Goal: Task Accomplishment & Management: Complete application form

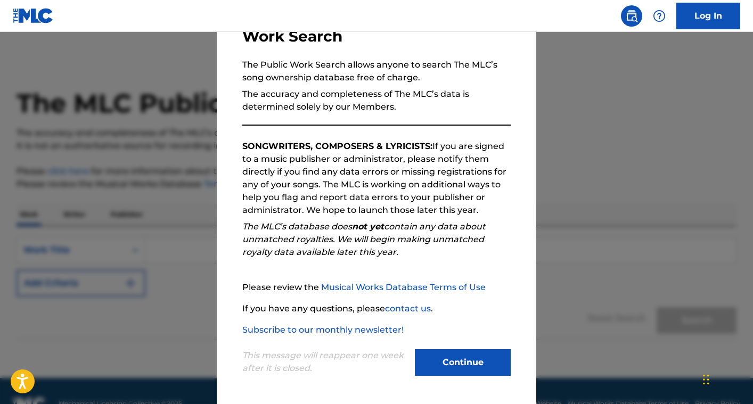
scroll to position [83, 0]
click at [451, 356] on button "Continue" at bounding box center [463, 362] width 96 height 27
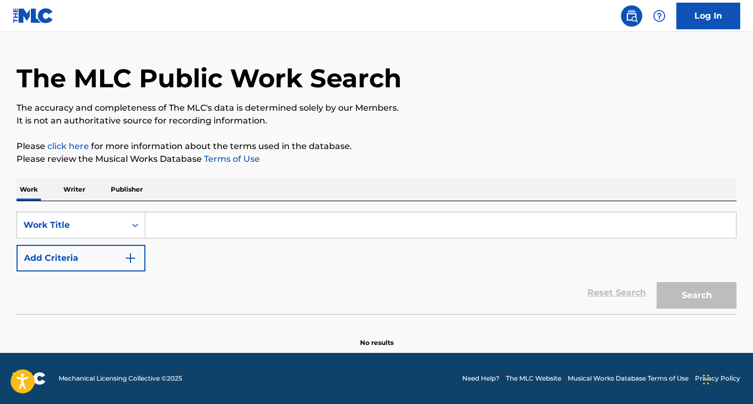
scroll to position [25, 0]
click at [72, 188] on p "Writer" at bounding box center [74, 189] width 28 height 22
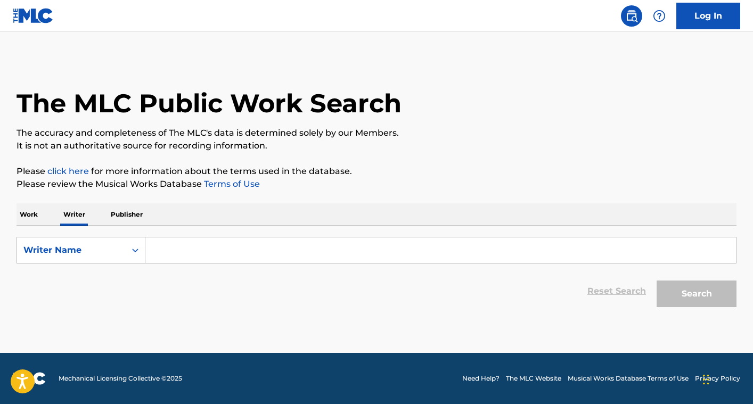
click at [163, 253] on input "Search Form" at bounding box center [440, 251] width 591 height 26
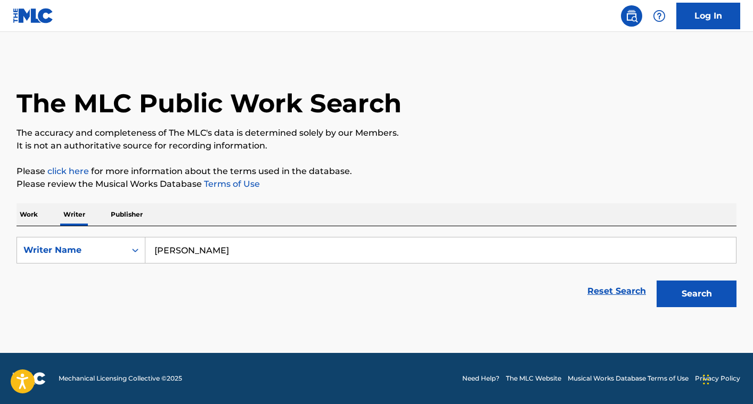
type input "Sean Francis Dack"
click at [698, 294] on button "Search" at bounding box center [697, 294] width 80 height 27
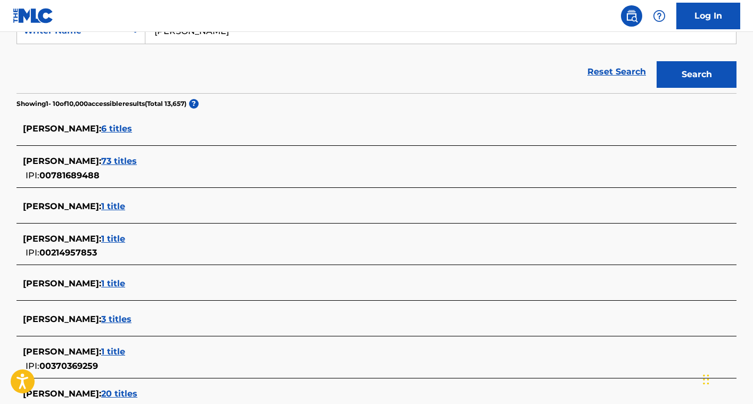
scroll to position [222, 0]
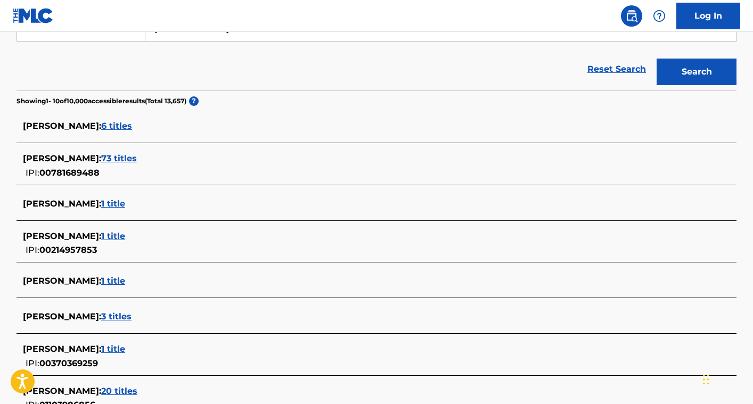
click at [101, 159] on span "73 titles" at bounding box center [119, 158] width 36 height 10
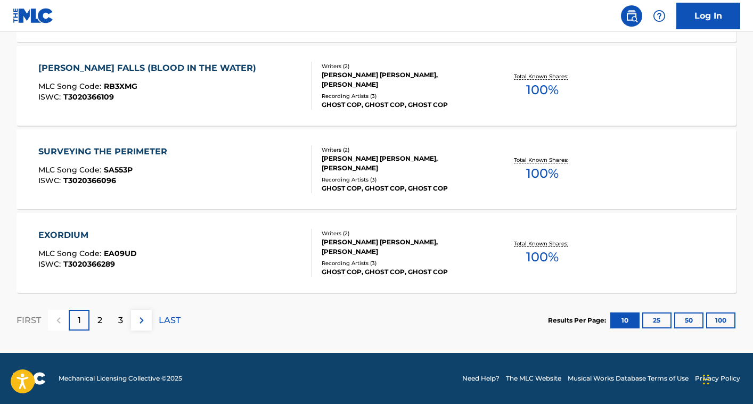
scroll to position [899, 0]
click at [715, 323] on button "100" at bounding box center [720, 321] width 29 height 16
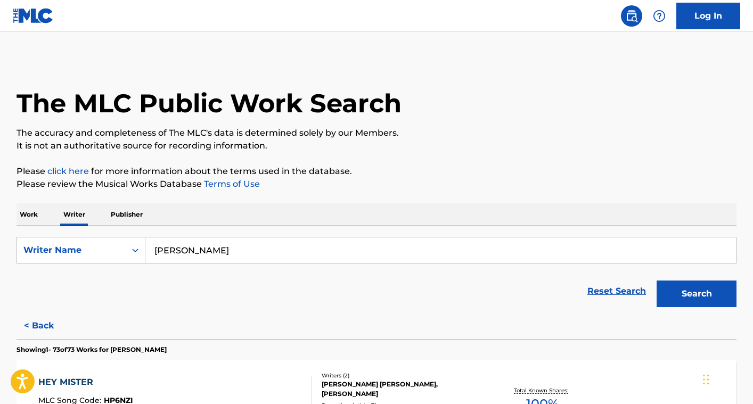
scroll to position [0, 0]
click at [31, 11] on img at bounding box center [33, 15] width 41 height 15
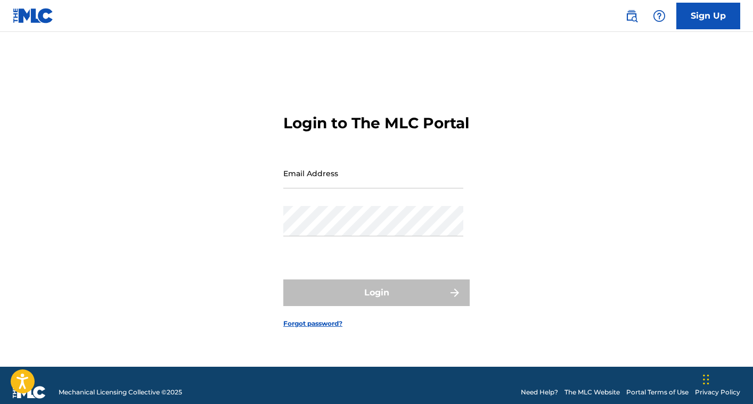
click at [36, 18] on img at bounding box center [33, 15] width 41 height 15
click at [710, 13] on link "Sign Up" at bounding box center [708, 16] width 64 height 27
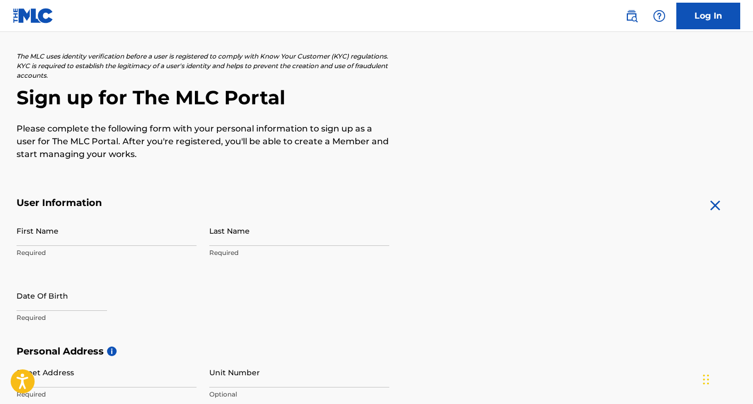
scroll to position [54, 0]
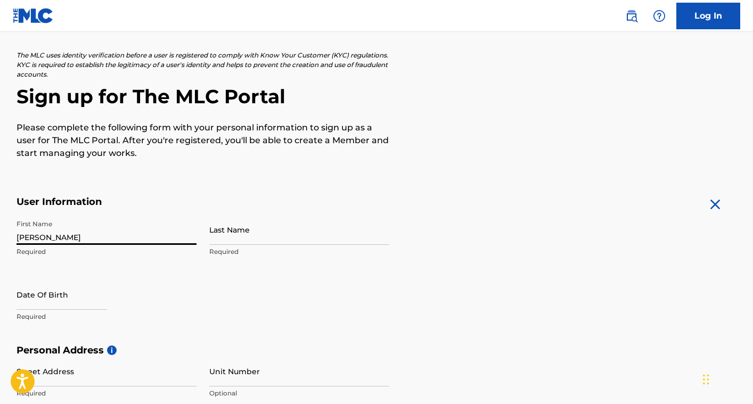
type input "[PERSON_NAME]"
select select "7"
select select "2025"
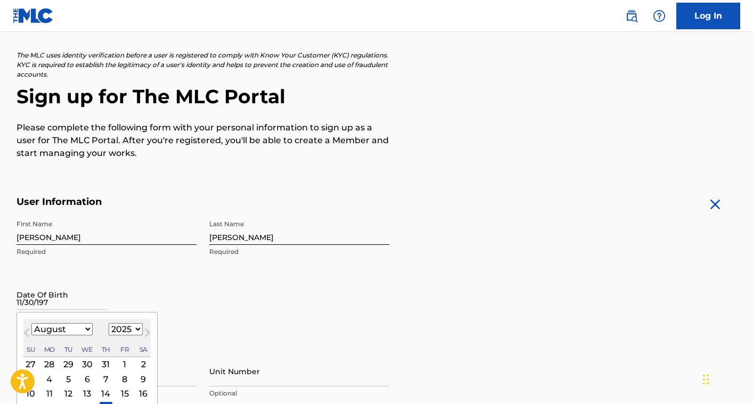
type input "11/30/1976"
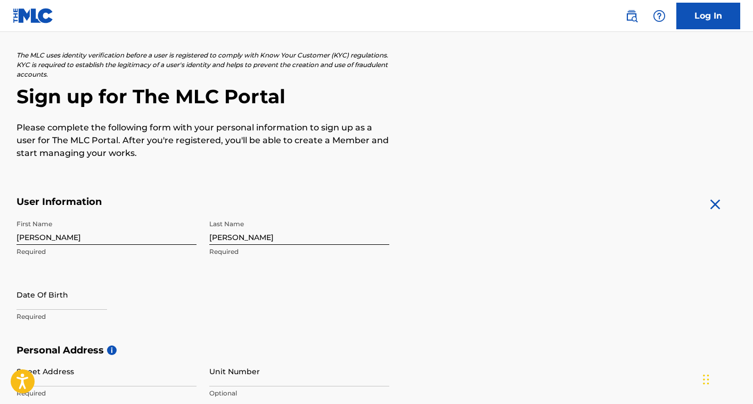
click at [334, 289] on div "First Name Sean Required Last Name Dack Required Date Of Birth Required" at bounding box center [203, 280] width 373 height 130
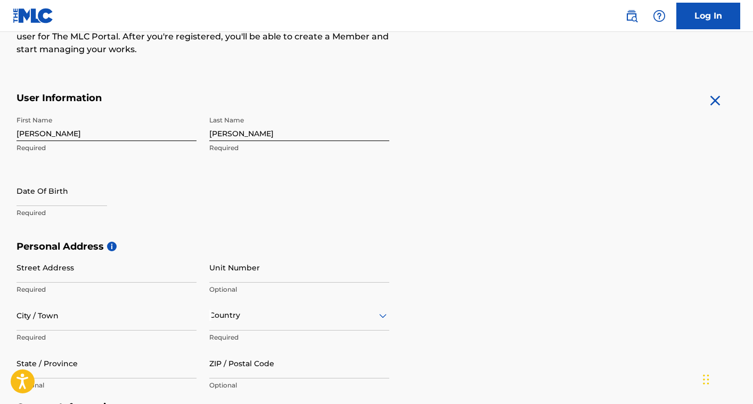
scroll to position [159, 0]
type input "287 3RD Ave #3f"
type input "New York,"
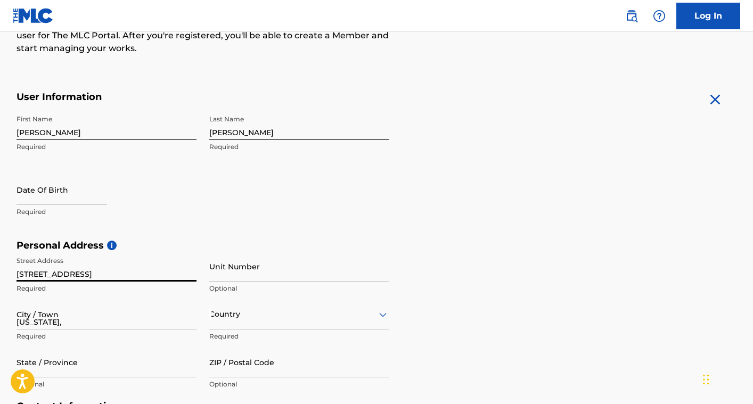
type input "NY"
type input "10010"
type input "6462831635"
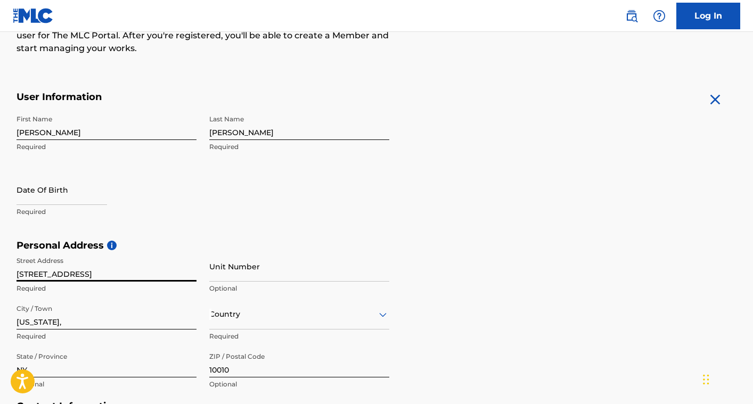
click at [84, 271] on input "287 3RD Ave #3f" at bounding box center [107, 266] width 180 height 30
type input "287 3RD Ave"
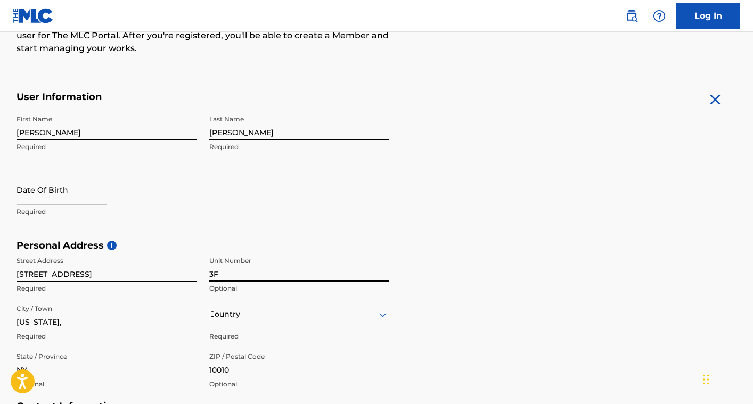
type input "3F"
type input "New York"
click at [351, 315] on div "Country" at bounding box center [299, 314] width 180 height 30
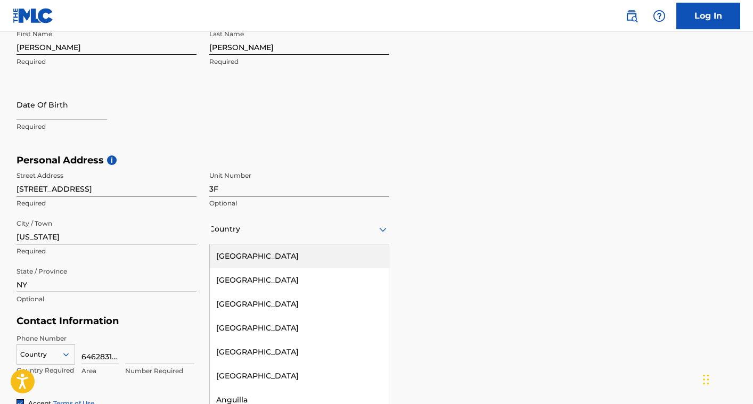
click at [263, 256] on div "United States" at bounding box center [299, 256] width 179 height 24
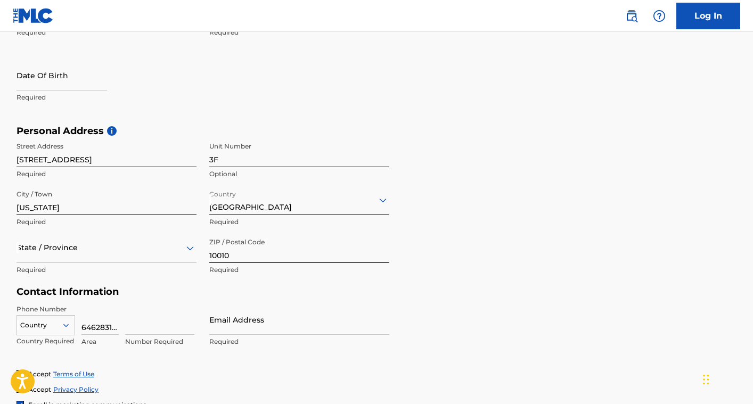
click at [81, 251] on div "State / Province" at bounding box center [107, 248] width 180 height 30
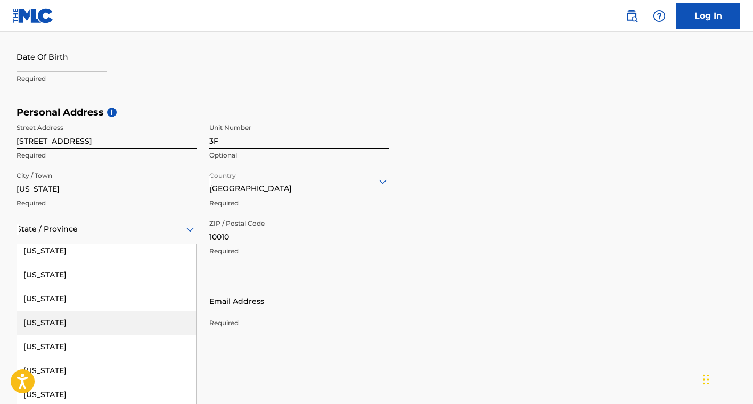
scroll to position [795, 0]
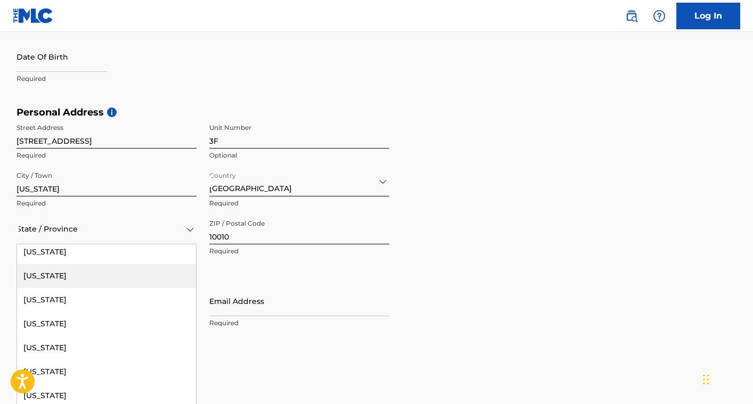
click at [45, 279] on div "New York" at bounding box center [106, 276] width 179 height 24
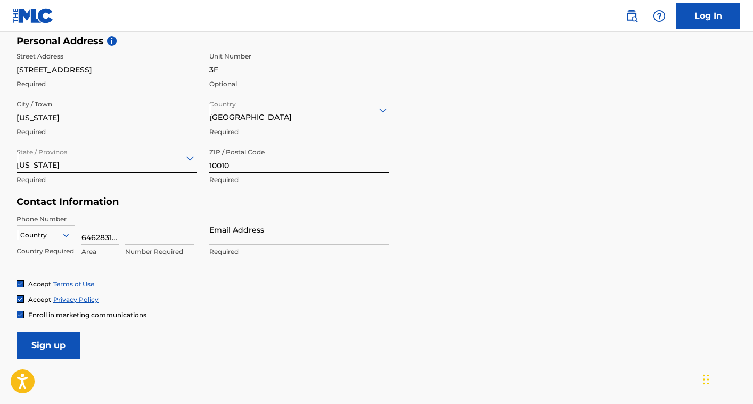
scroll to position [366, 0]
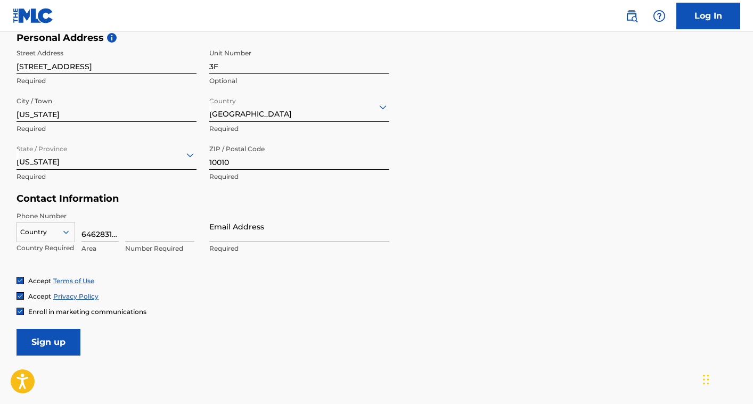
click at [63, 231] on icon at bounding box center [66, 232] width 10 height 10
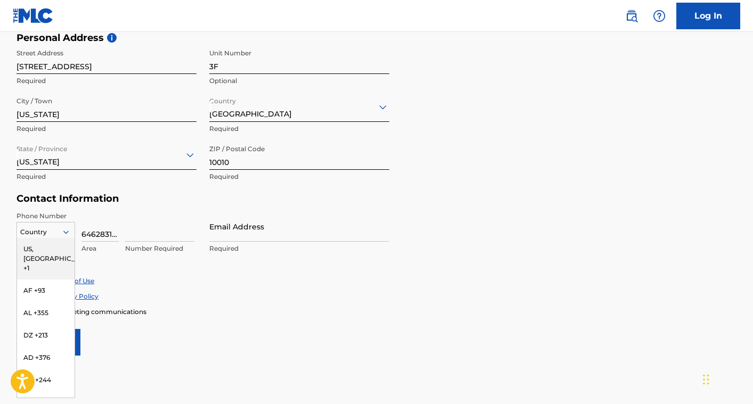
click at [43, 248] on div "US, [GEOGRAPHIC_DATA] +1" at bounding box center [46, 259] width 58 height 42
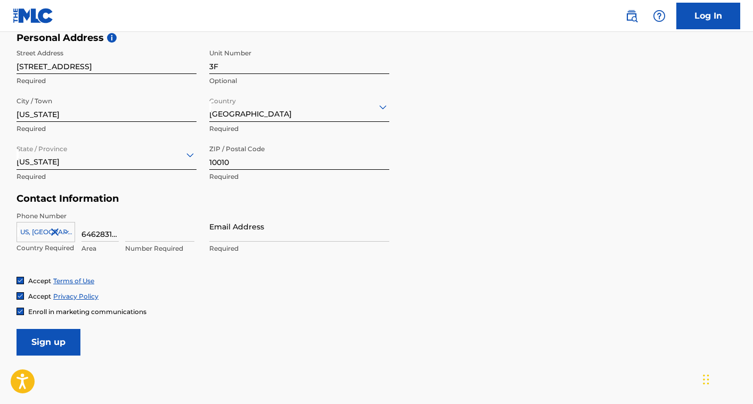
click at [117, 236] on input "6462831635" at bounding box center [99, 226] width 37 height 30
type input "646"
type input "2831635"
type input "[PERSON_NAME][EMAIL_ADDRESS][PERSON_NAME][DOMAIN_NAME]"
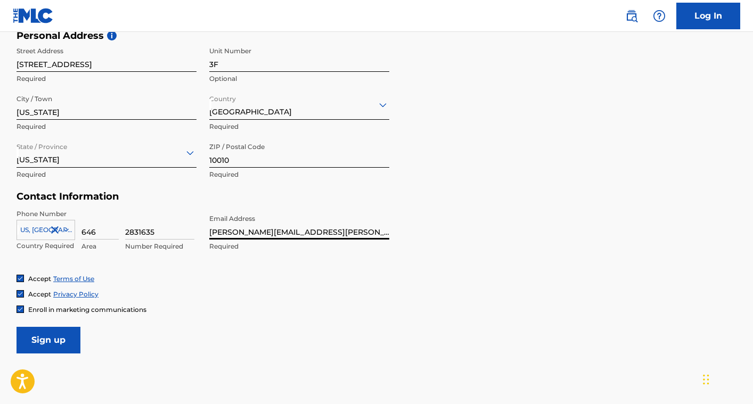
scroll to position [369, 0]
click at [51, 346] on input "Sign up" at bounding box center [49, 339] width 64 height 27
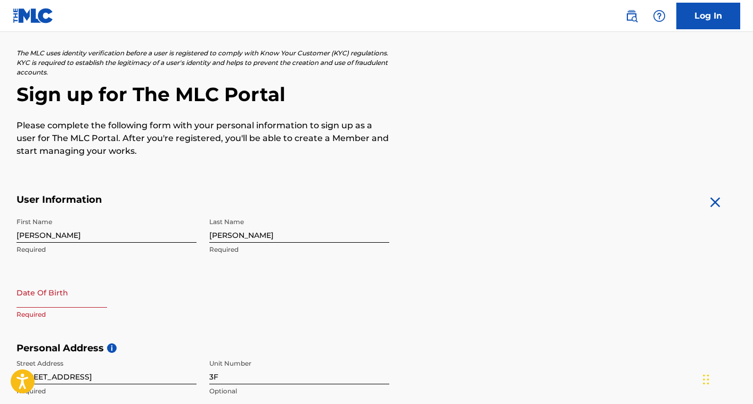
scroll to position [57, 0]
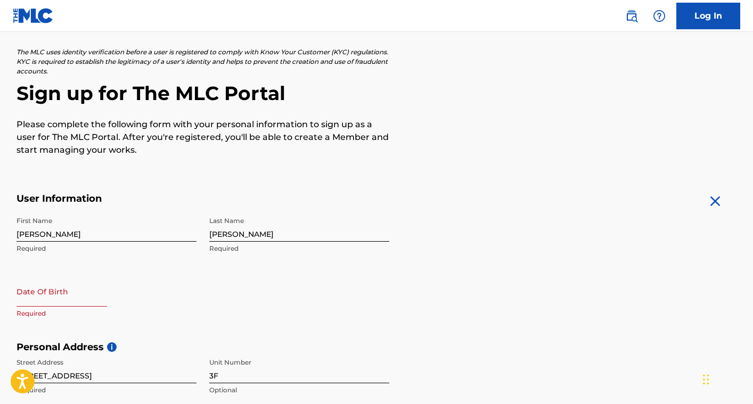
click at [67, 301] on input "text" at bounding box center [62, 291] width 91 height 30
select select "7"
select select "2025"
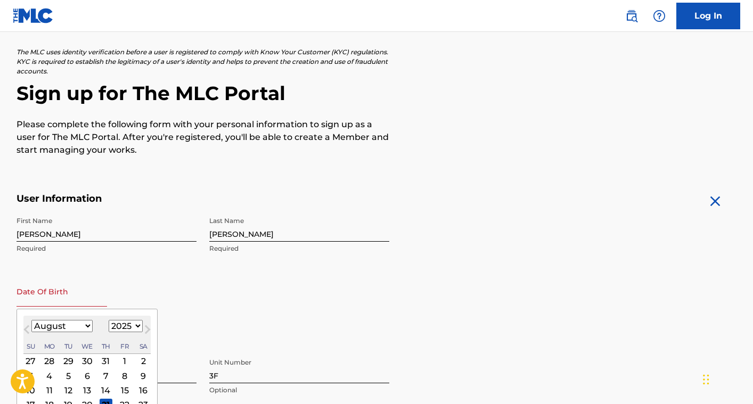
select select "10"
select select "1976"
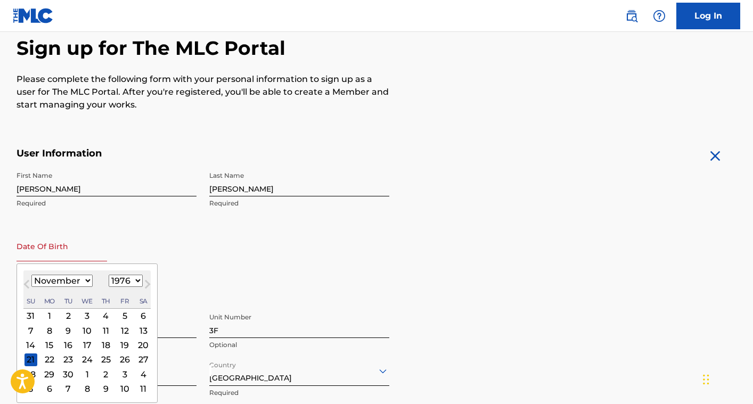
scroll to position [104, 0]
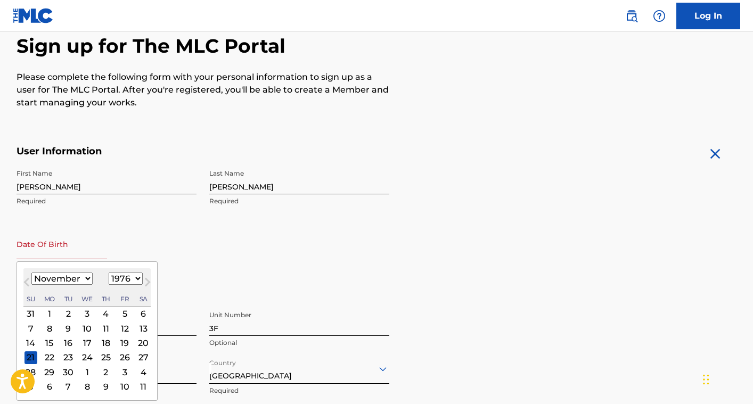
click at [67, 369] on div "30" at bounding box center [68, 372] width 13 height 13
type input "November 30 1976"
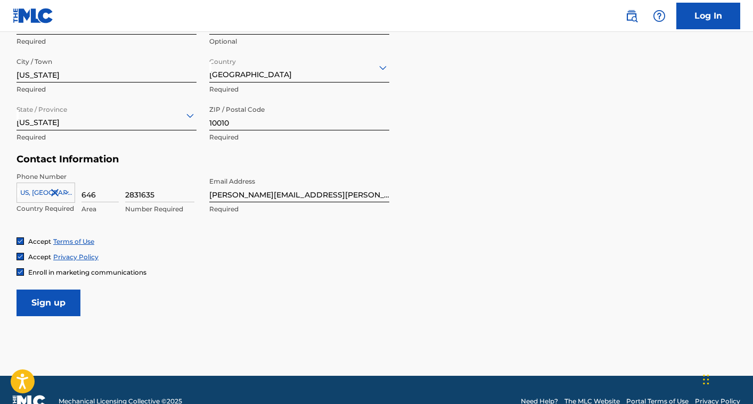
scroll to position [407, 0]
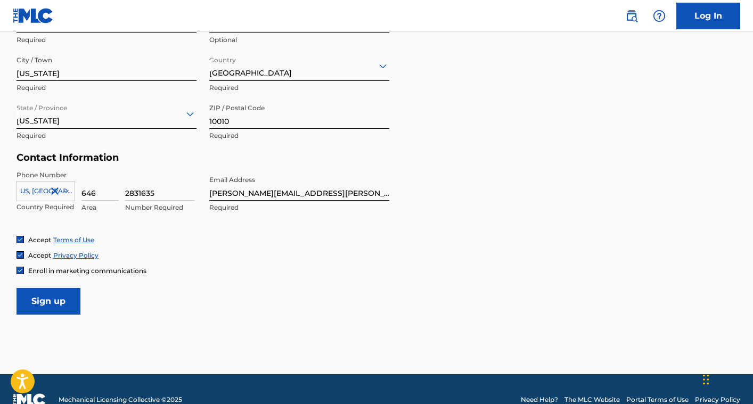
click at [18, 270] on img at bounding box center [20, 270] width 6 height 6
click at [138, 194] on input "2831635" at bounding box center [159, 185] width 69 height 30
click at [50, 297] on input "Sign up" at bounding box center [49, 301] width 64 height 27
type input "2831635"
click at [43, 297] on input "Sign up" at bounding box center [49, 301] width 64 height 27
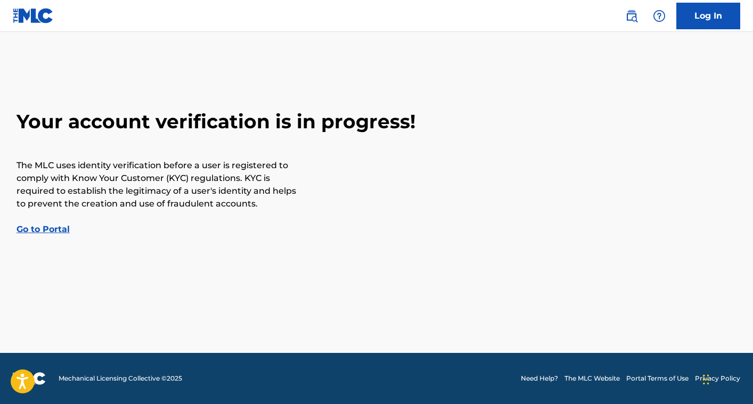
click at [39, 230] on link "Go to Portal" at bounding box center [43, 229] width 53 height 10
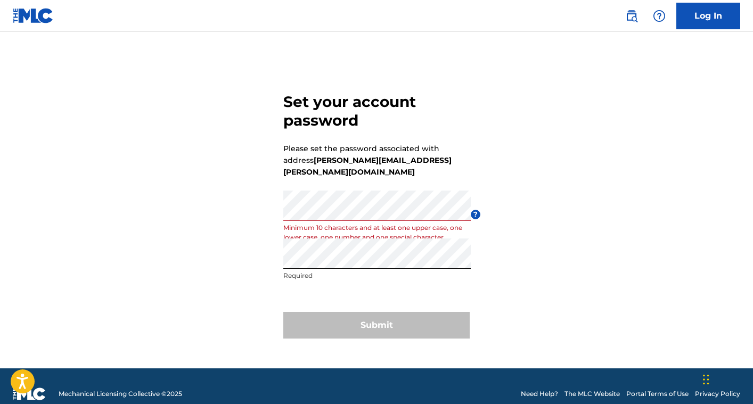
click at [256, 267] on div "Set your account password Please set the password associated with address [PERS…" at bounding box center [377, 214] width 746 height 310
click at [380, 316] on div "Submit" at bounding box center [376, 325] width 186 height 27
click at [227, 211] on div "Set your account password Please set the password associated with address [PERS…" at bounding box center [377, 214] width 746 height 310
click at [268, 289] on div "Set your account password Please set the password associated with address [PERS…" at bounding box center [377, 214] width 746 height 310
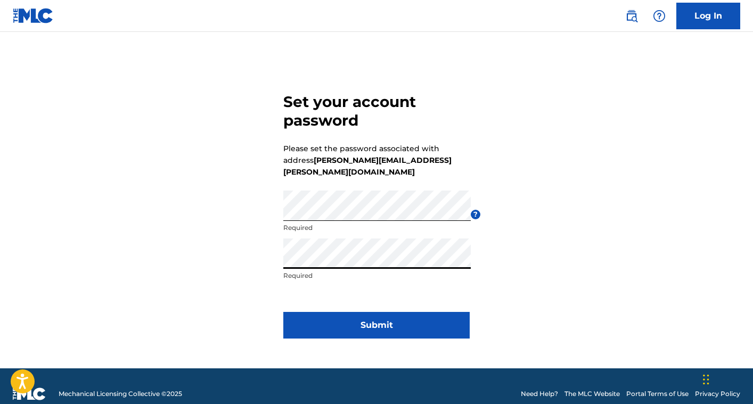
click at [387, 317] on button "Submit" at bounding box center [376, 325] width 186 height 27
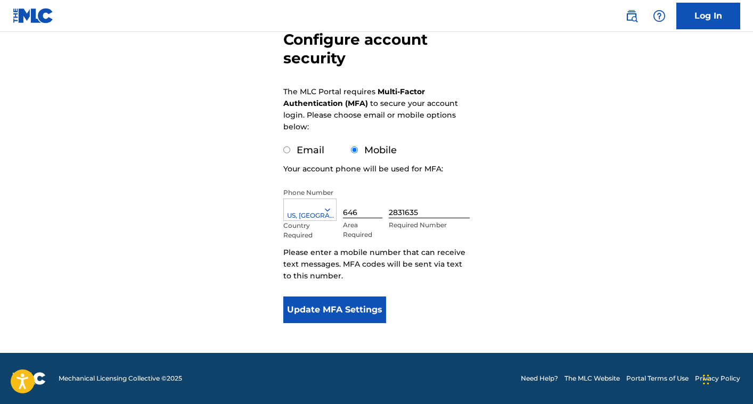
scroll to position [110, 0]
click at [324, 317] on button "Update MFA Settings" at bounding box center [334, 310] width 103 height 27
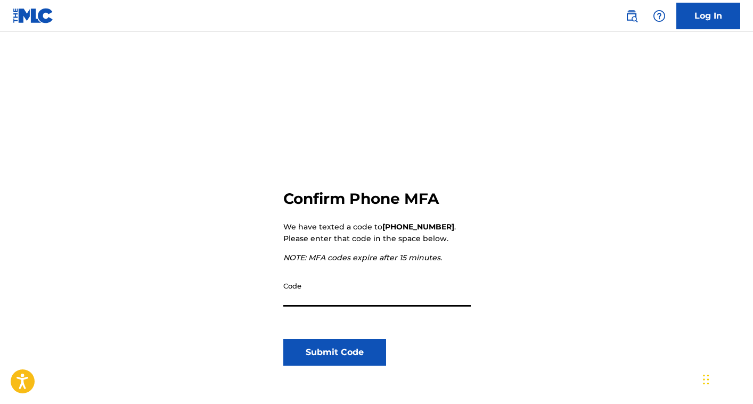
click at [303, 300] on input "Code" at bounding box center [376, 291] width 187 height 30
paste input "352014"
type input "352014"
click at [333, 355] on button "Submit Code" at bounding box center [334, 352] width 103 height 27
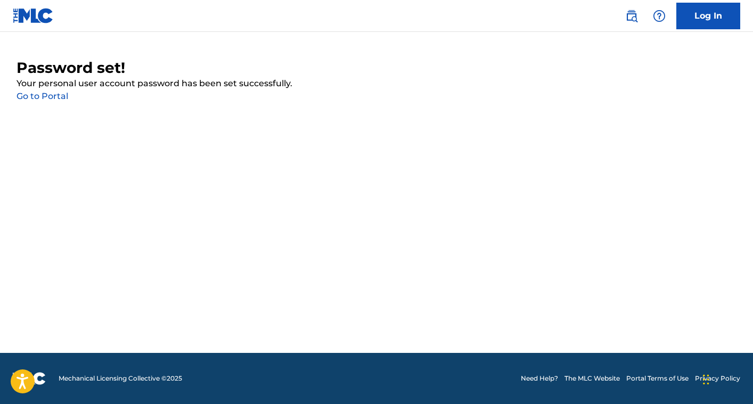
click at [52, 96] on link "Go to Portal" at bounding box center [43, 96] width 52 height 10
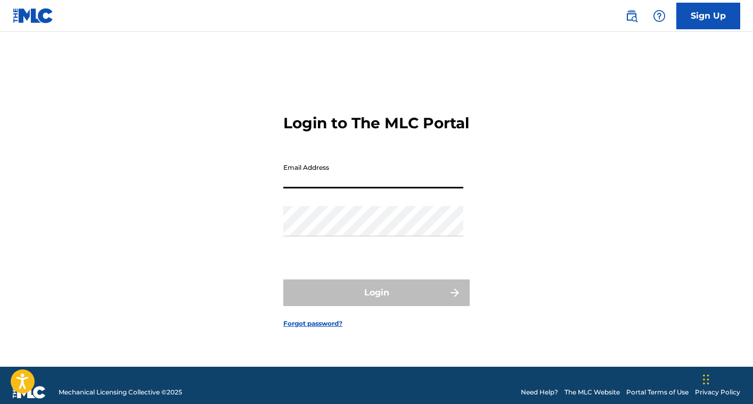
type input "[PERSON_NAME][EMAIL_ADDRESS][PERSON_NAME][DOMAIN_NAME]"
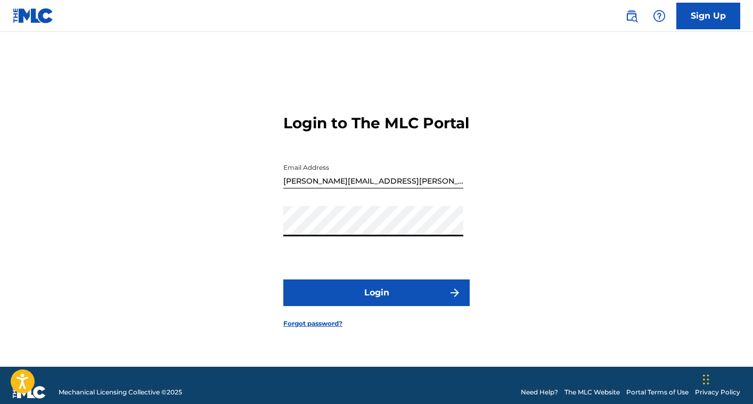
click at [381, 302] on button "Login" at bounding box center [376, 293] width 186 height 27
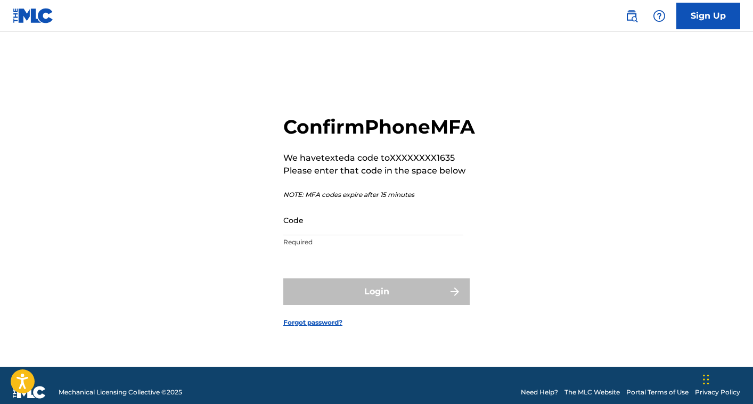
click at [310, 235] on input "Code" at bounding box center [373, 220] width 180 height 30
paste input "386791"
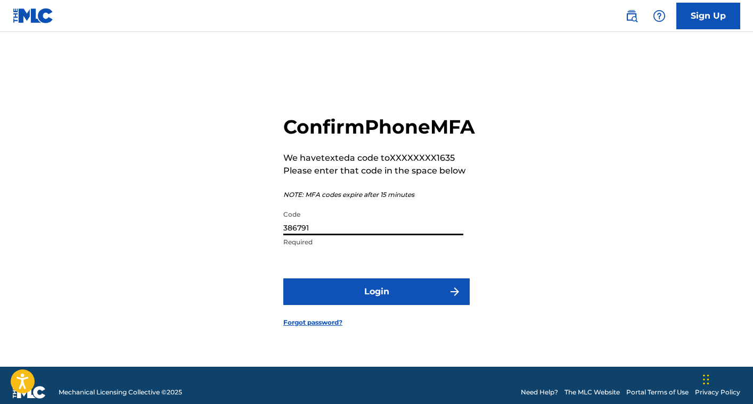
type input "386791"
click at [373, 305] on button "Login" at bounding box center [376, 292] width 186 height 27
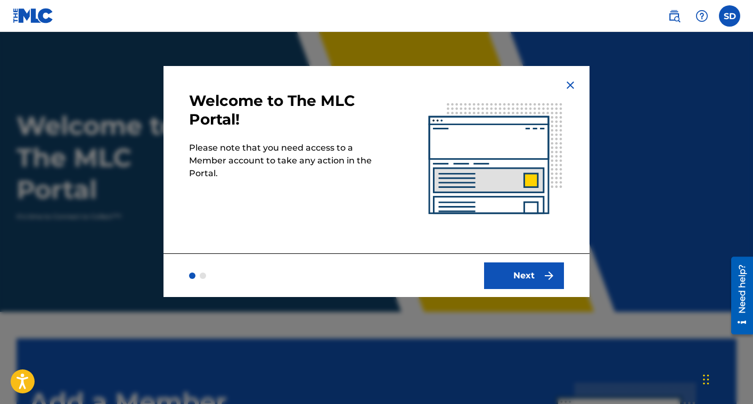
click at [525, 273] on button "Next" at bounding box center [524, 276] width 80 height 27
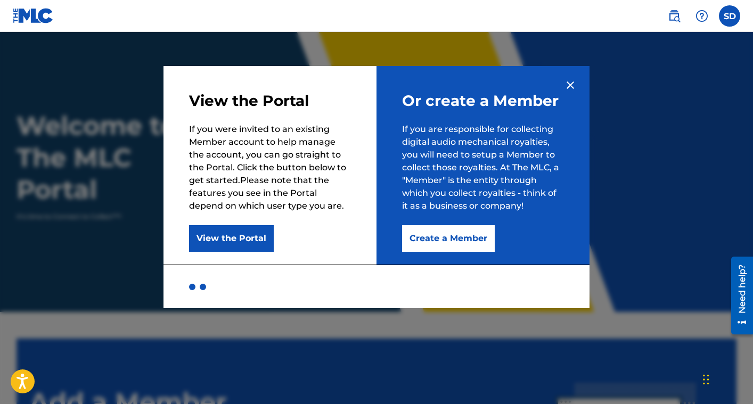
click at [446, 233] on button "Create a Member" at bounding box center [448, 238] width 93 height 27
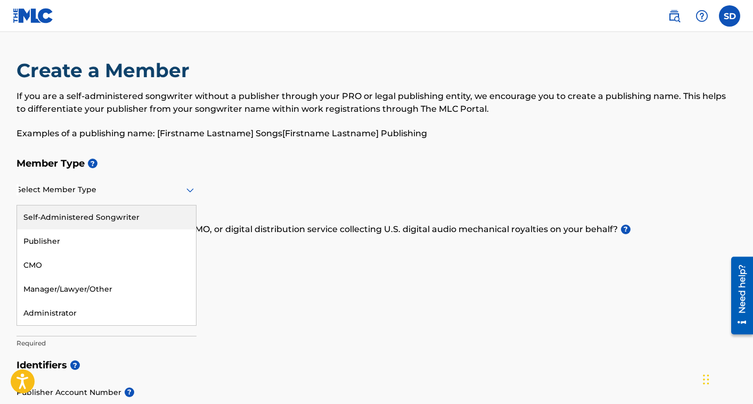
click at [138, 193] on div at bounding box center [107, 189] width 180 height 13
click at [356, 205] on div "Member Type ? Self-Administered Songwriter, 1 of 5. 5 results available. Use Up…" at bounding box center [377, 253] width 720 height 202
click at [195, 193] on icon at bounding box center [190, 190] width 13 height 13
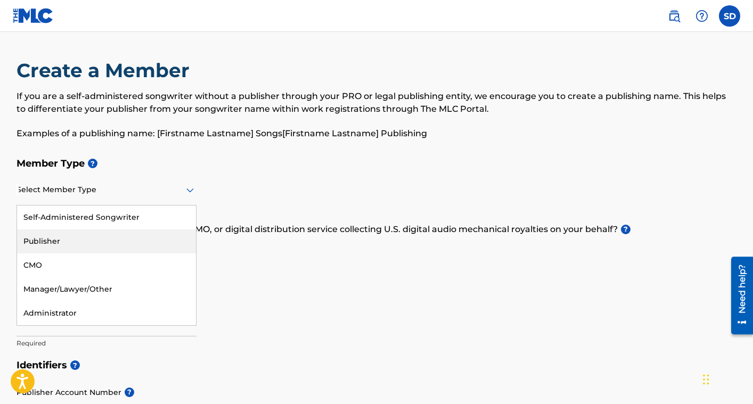
click at [60, 239] on div "Publisher" at bounding box center [106, 242] width 179 height 24
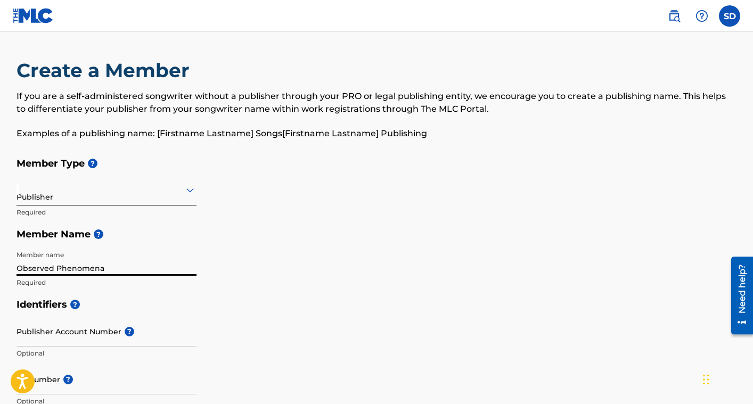
scroll to position [71, 0]
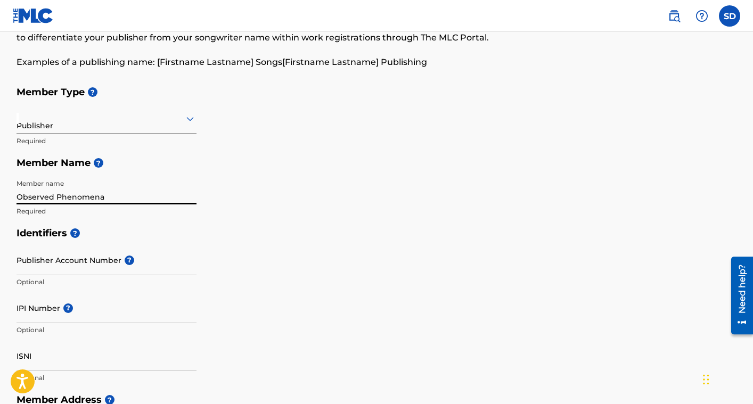
type input "Observed Phenomena"
click at [95, 260] on input "Publisher Account Number ?" at bounding box center [107, 260] width 180 height 30
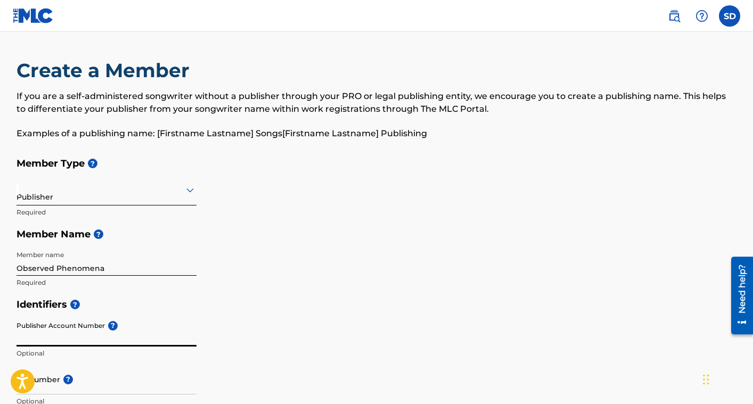
scroll to position [0, 0]
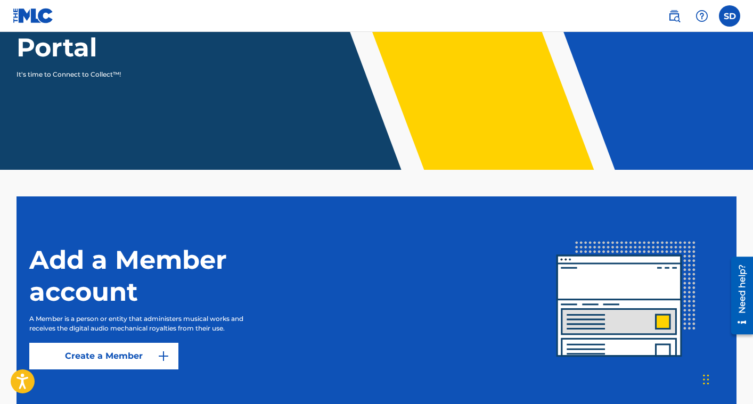
scroll to position [147, 0]
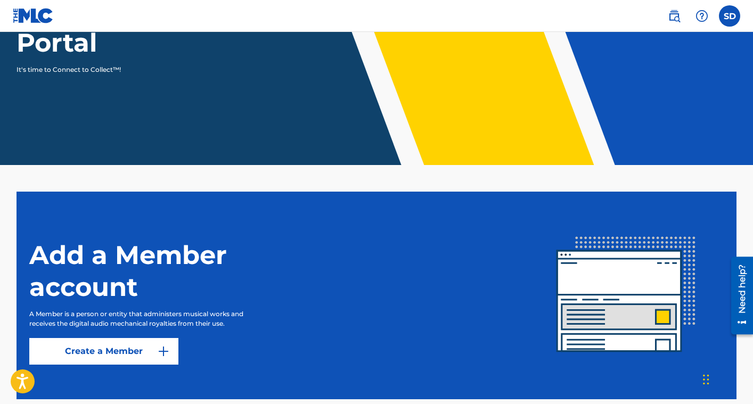
click at [99, 355] on link "Create a Member" at bounding box center [103, 351] width 149 height 27
